Goal: Task Accomplishment & Management: Manage account settings

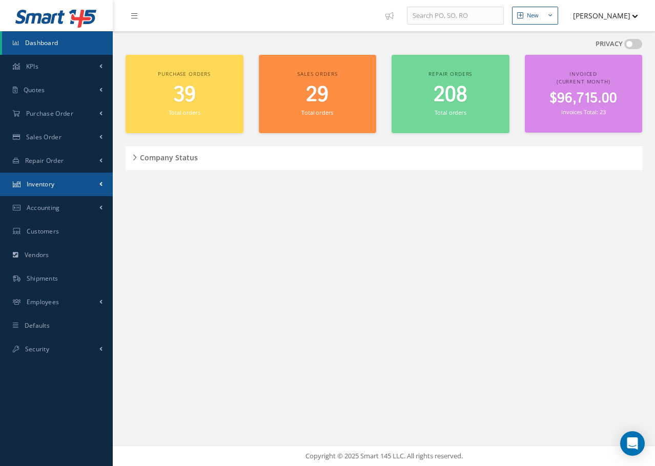
click at [46, 189] on link "Inventory" at bounding box center [56, 185] width 113 height 24
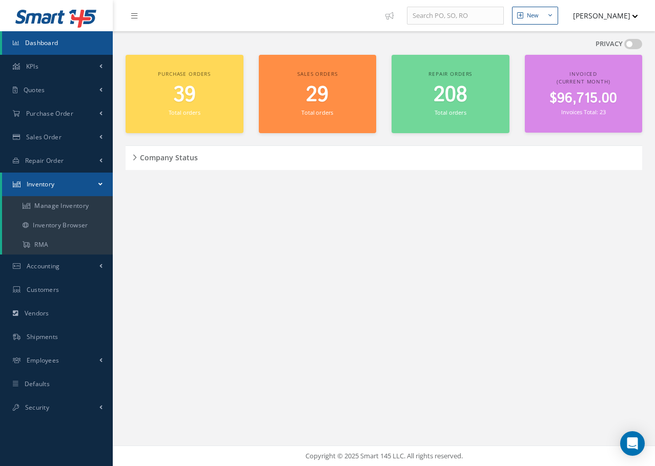
click at [48, 184] on span "Inventory" at bounding box center [41, 184] width 28 height 9
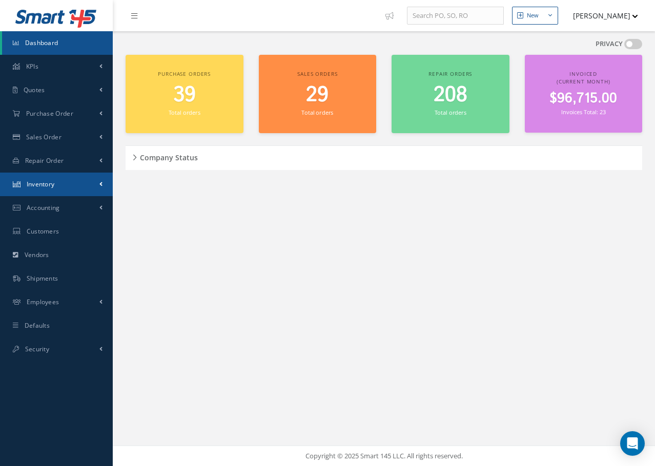
click at [48, 189] on link "Inventory" at bounding box center [56, 185] width 113 height 24
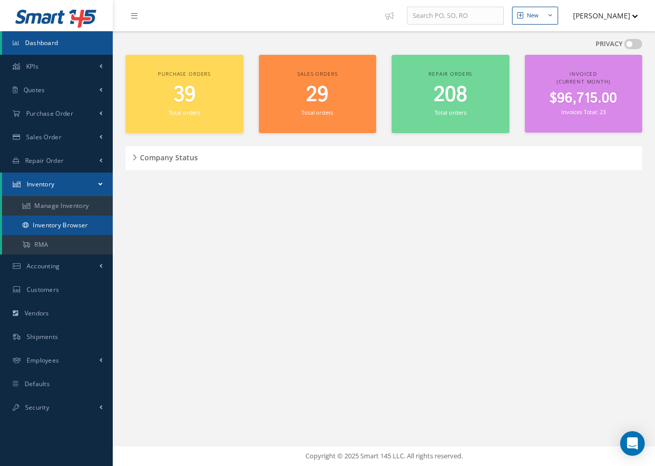
click at [72, 226] on link "Inventory Browser" at bounding box center [57, 225] width 111 height 19
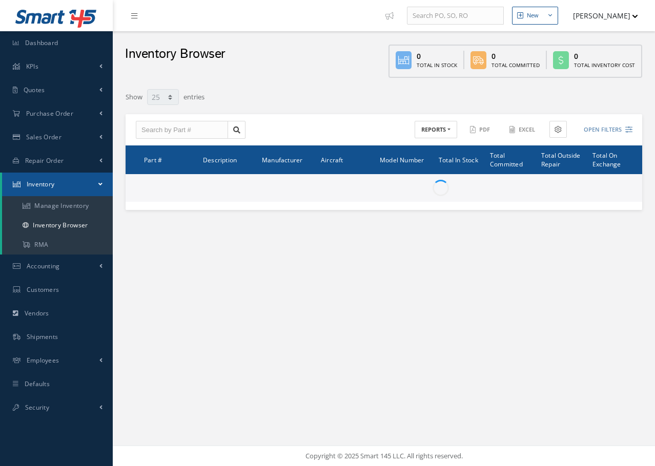
select select "25"
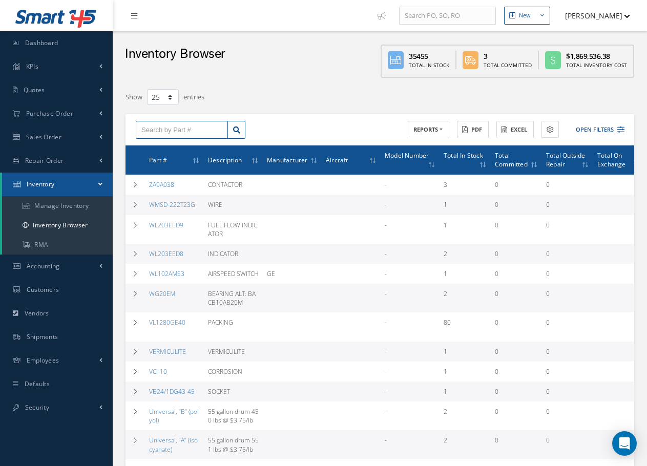
click at [160, 127] on input "text" at bounding box center [182, 130] width 92 height 18
click at [57, 229] on link "Inventory Browser" at bounding box center [57, 225] width 111 height 19
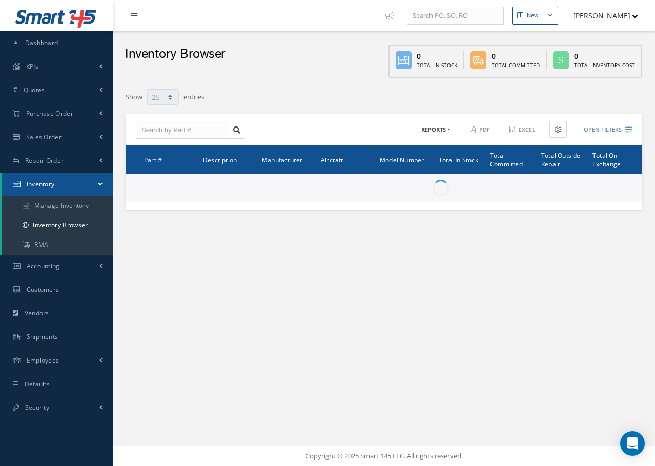
select select "25"
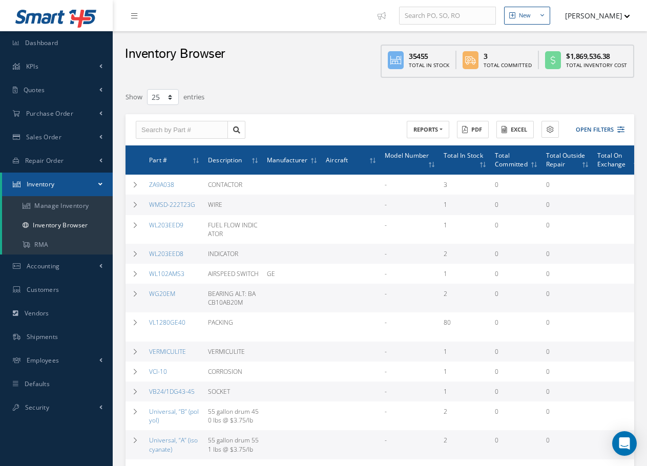
click at [154, 120] on div "ACTIONS Receive Payments Select Customer SKY TECHNICS AVIATION SALES, INC. Boli…" at bounding box center [380, 130] width 509 height 32
click at [154, 135] on input "text" at bounding box center [182, 130] width 92 height 18
paste input "398908-5"
type input "398908-5"
click at [236, 132] on icon at bounding box center [236, 130] width 7 height 7
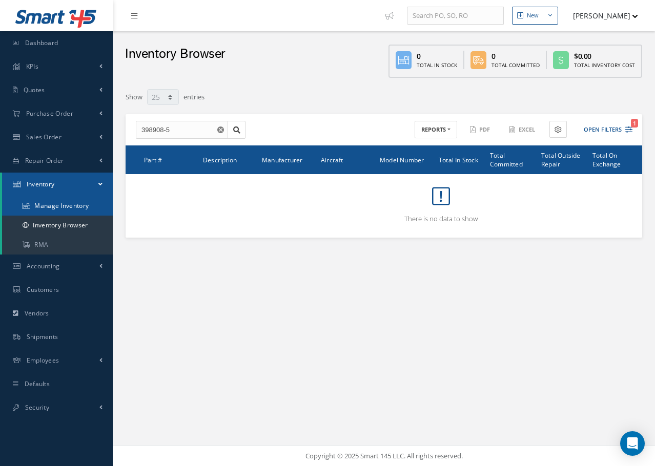
click at [63, 208] on link "Manage Inventory" at bounding box center [57, 205] width 111 height 19
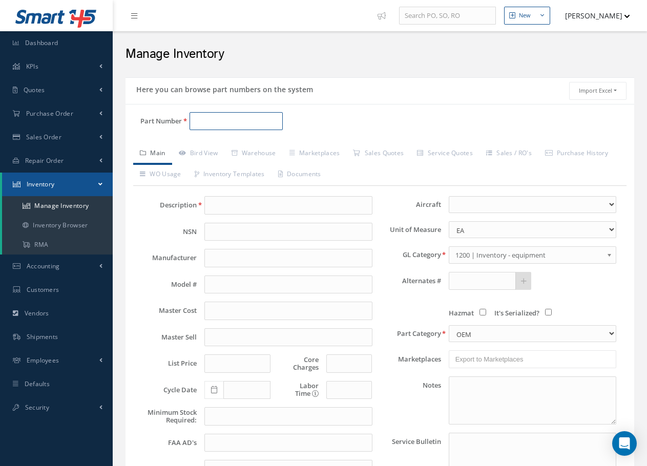
click at [197, 121] on input "Part Number" at bounding box center [236, 121] width 93 height 18
paste input "398908-5"
type input "398908-5"
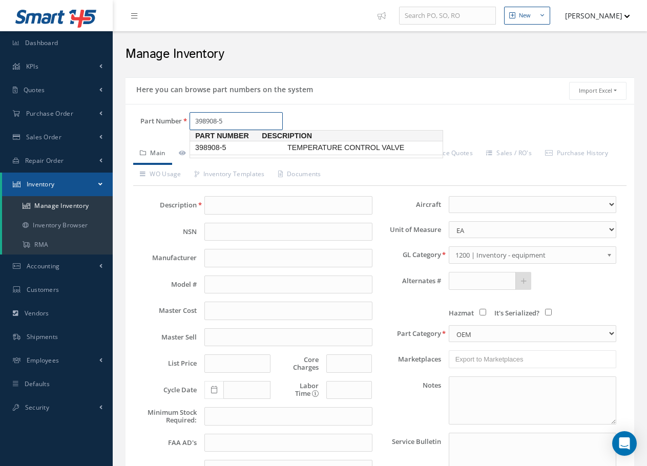
click at [224, 149] on span "398908-5" at bounding box center [239, 147] width 92 height 11
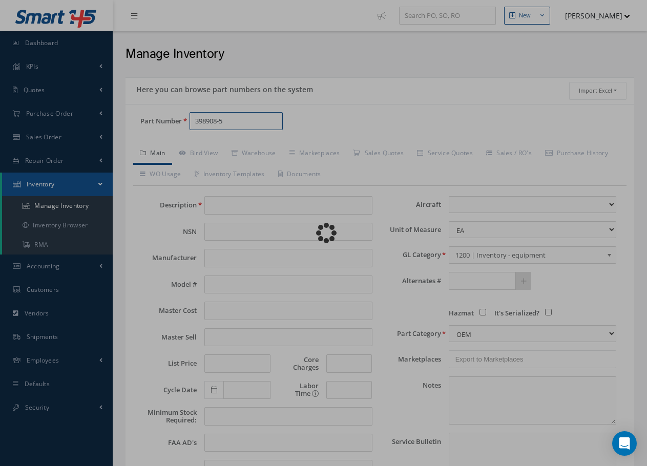
type input "TEMPERATURE CONTROL VALVE"
type input "Honeywell"
type input "0.00"
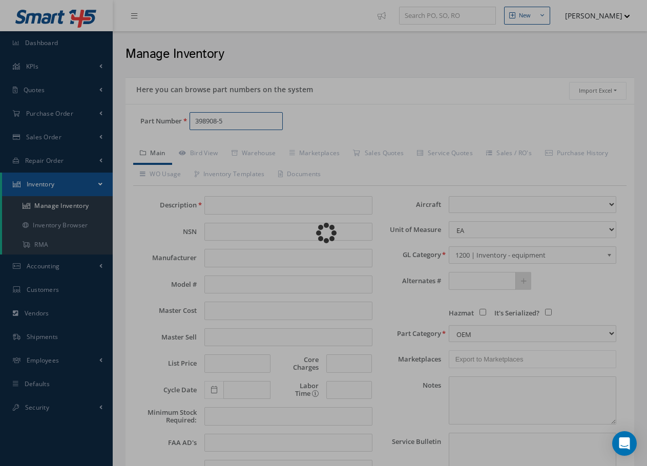
type input "0.00"
select select
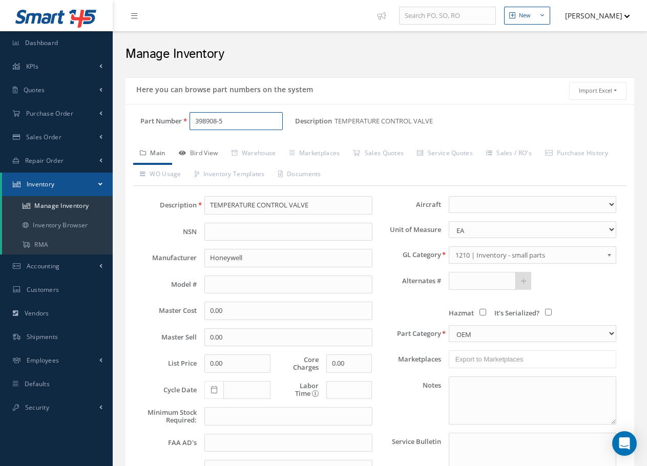
type input "398908-5"
click at [201, 154] on link "Bird View" at bounding box center [198, 154] width 53 height 22
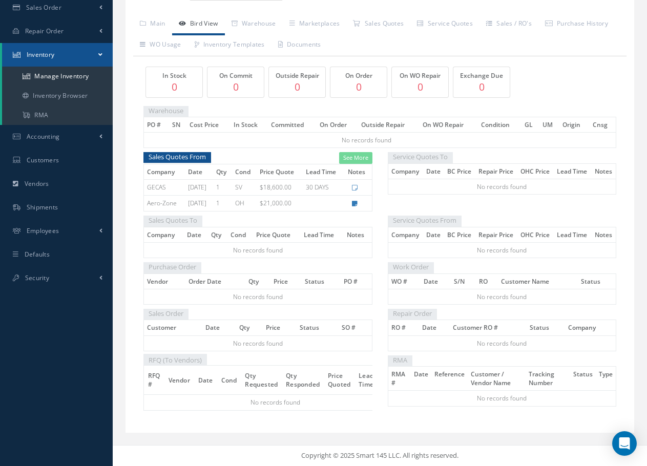
scroll to position [137, 0]
